Goal: Check status

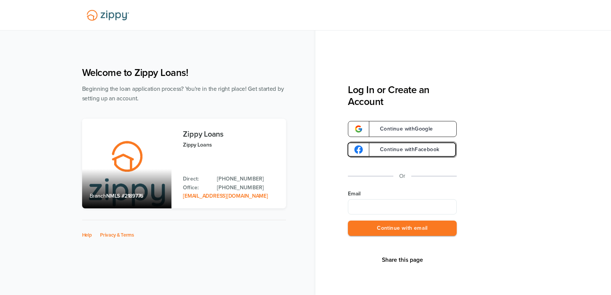
click at [386, 150] on span "Continue with Facebook" at bounding box center [405, 149] width 67 height 5
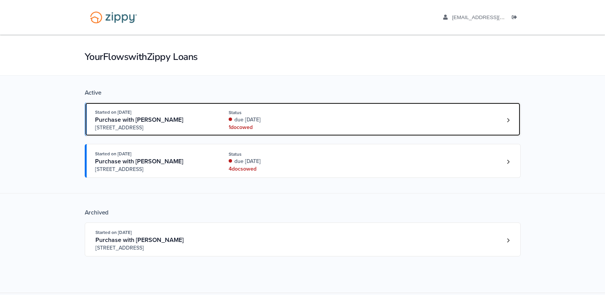
click at [208, 120] on div "Purchase with Alissa Christie" at bounding box center [153, 120] width 116 height 8
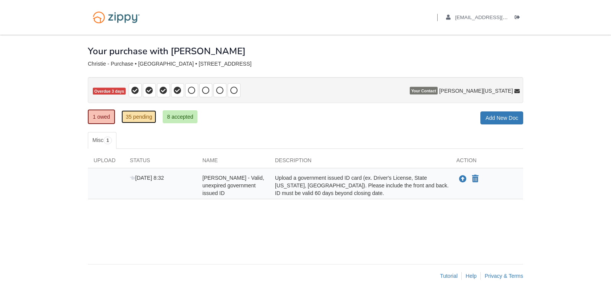
click at [135, 115] on link "35 pending" at bounding box center [138, 116] width 35 height 13
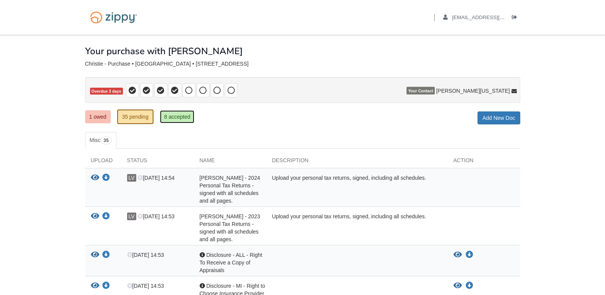
click at [180, 118] on link "8 accepted" at bounding box center [177, 116] width 35 height 13
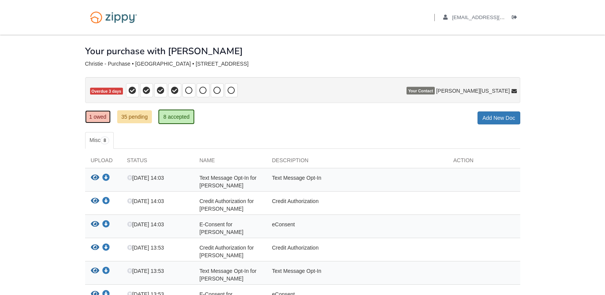
click at [101, 116] on link "1 owed" at bounding box center [98, 116] width 26 height 13
